Goal: Task Accomplishment & Management: Manage account settings

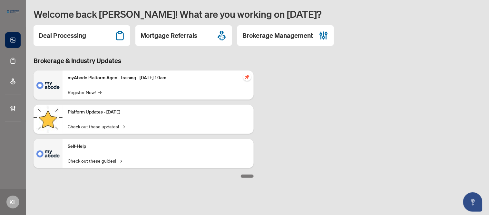
click at [75, 35] on h2 "Deal Processing" at bounding box center [62, 35] width 47 height 9
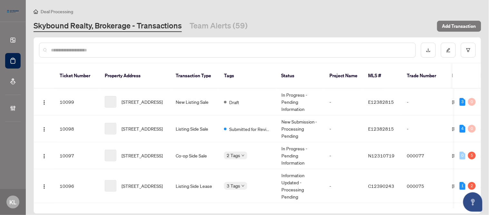
click at [78, 53] on input "text" at bounding box center [231, 49] width 360 height 7
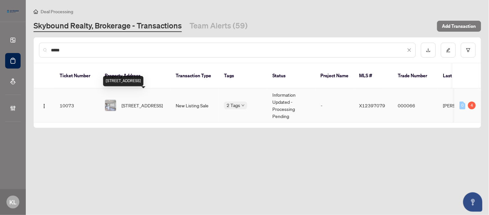
type input "*****"
click at [133, 102] on span "[STREET_ADDRESS]" at bounding box center [142, 105] width 41 height 7
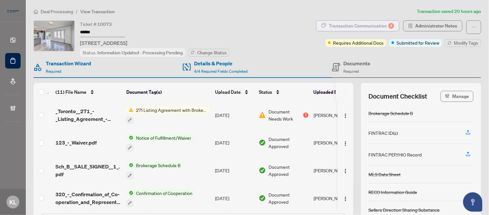
click at [352, 25] on div "Transaction Communication 4" at bounding box center [361, 26] width 65 height 10
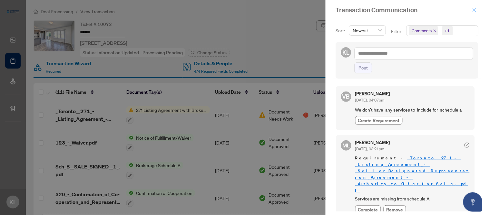
click at [474, 8] on icon "close" at bounding box center [475, 10] width 5 height 5
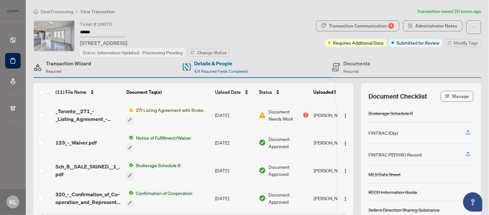
click at [59, 63] on h4 "Transaction Wizard" at bounding box center [68, 63] width 45 height 8
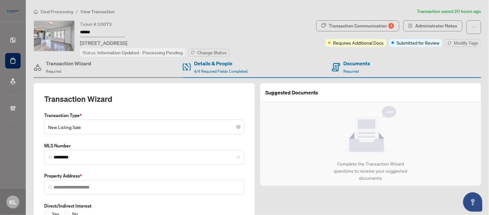
type input "**********"
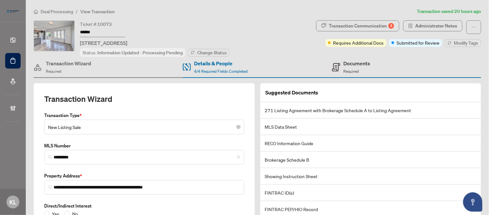
click at [349, 62] on h4 "Documents" at bounding box center [357, 63] width 27 height 8
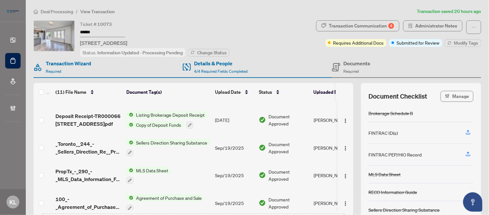
scroll to position [194, 0]
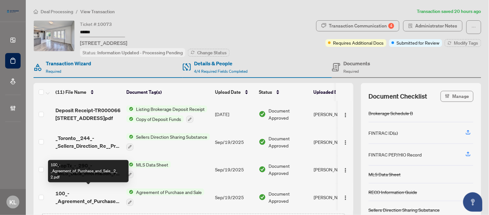
click at [63, 197] on span "100_-_Agreement_of_Purchase_and_Sale__2_ 2.pdf" at bounding box center [88, 196] width 66 height 15
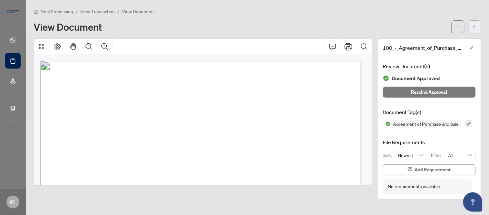
click at [477, 26] on icon "arrow-left" at bounding box center [475, 27] width 5 height 5
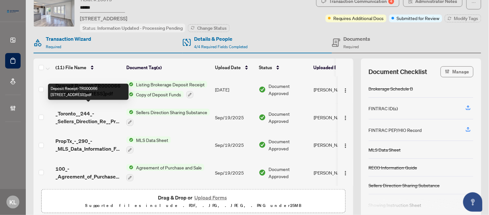
scroll to position [50, 0]
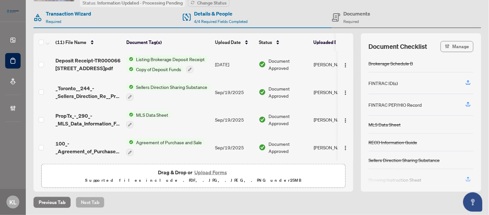
click at [93, 148] on span "100_-_Agreement_of_Purchase_and_Sale__2_ 2.pdf" at bounding box center [88, 146] width 66 height 15
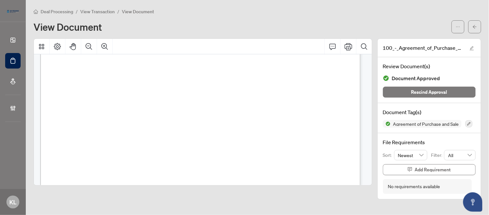
scroll to position [179, 0]
click at [476, 30] on span "button" at bounding box center [475, 27] width 5 height 10
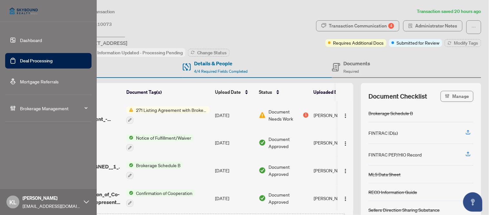
click at [21, 39] on link "Dashboard" at bounding box center [31, 40] width 22 height 6
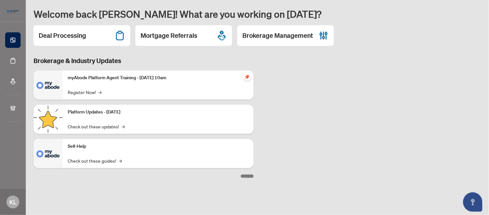
click at [357, 101] on div "Brokerage & Industry Updates myAbode Platform Agent Training - [DATE] 10am Regi…" at bounding box center [258, 116] width 456 height 121
